Goal: Navigation & Orientation: Find specific page/section

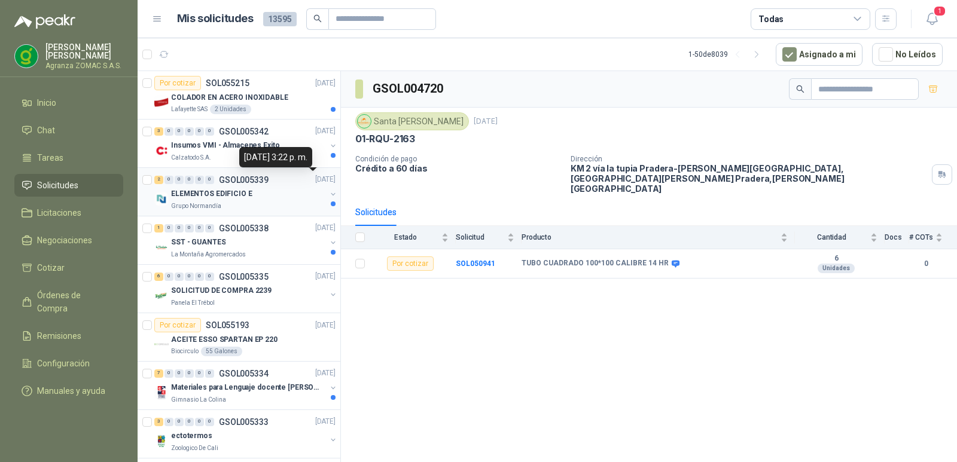
click at [315, 185] on p "08/09/25" at bounding box center [325, 180] width 20 height 11
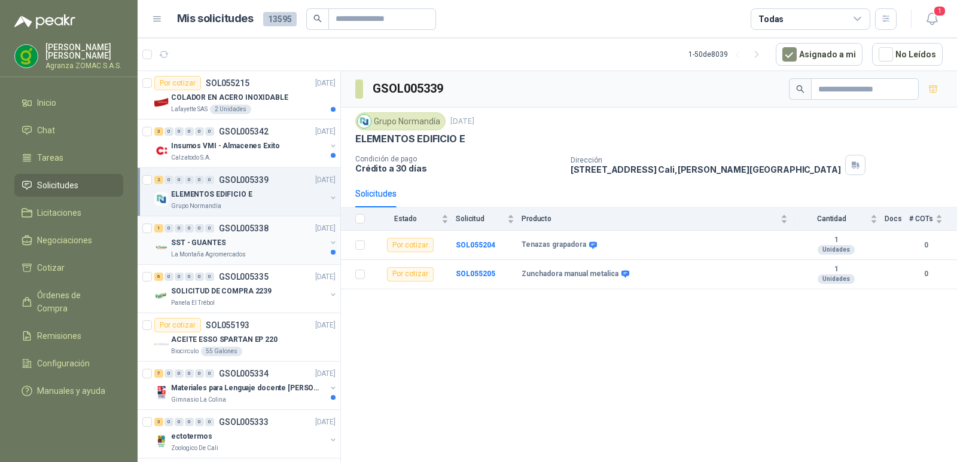
click at [278, 240] on div "SST - GUANTES" at bounding box center [248, 243] width 155 height 14
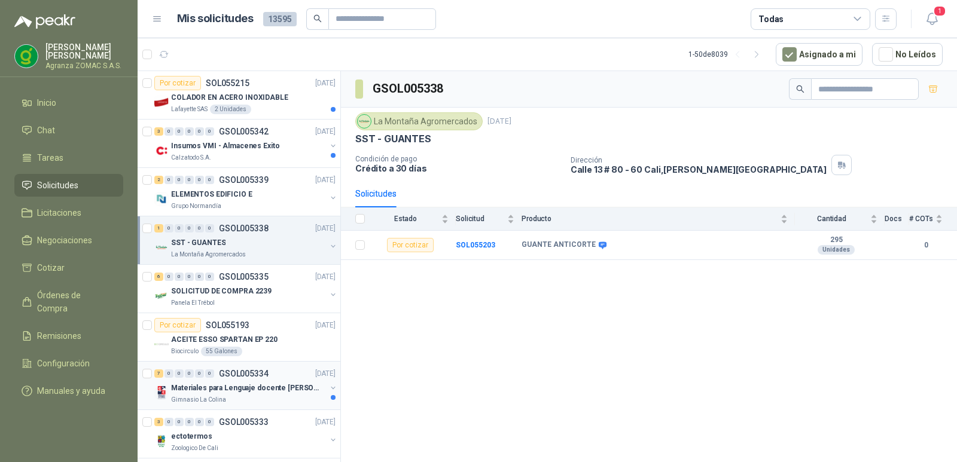
click at [282, 381] on div "Materiales para Lenguaje docente Yuri Castaño" at bounding box center [248, 388] width 155 height 14
